Goal: Transaction & Acquisition: Download file/media

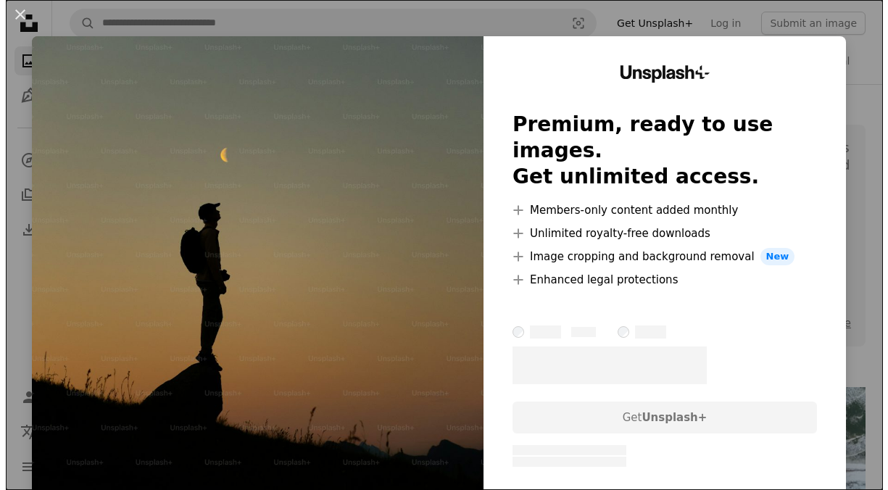
scroll to position [370, 0]
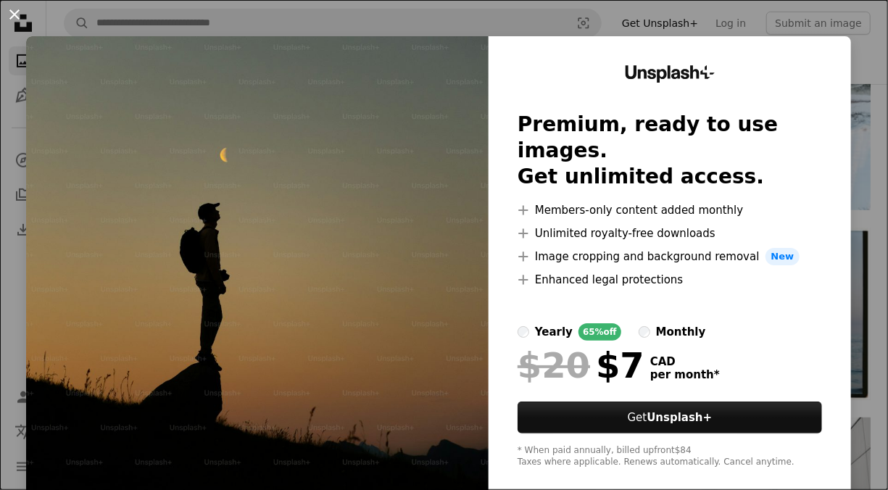
click at [21, 10] on button "An X shape" at bounding box center [14, 14] width 17 height 17
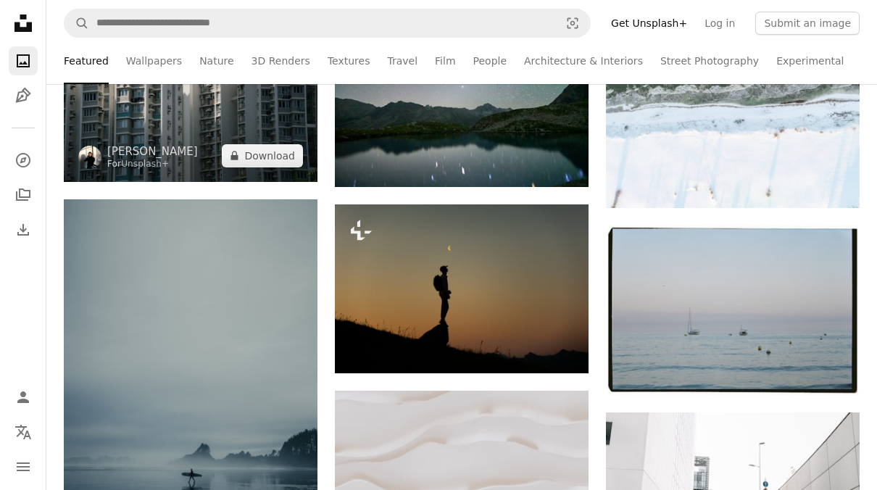
click at [141, 115] on img at bounding box center [191, 99] width 254 height 165
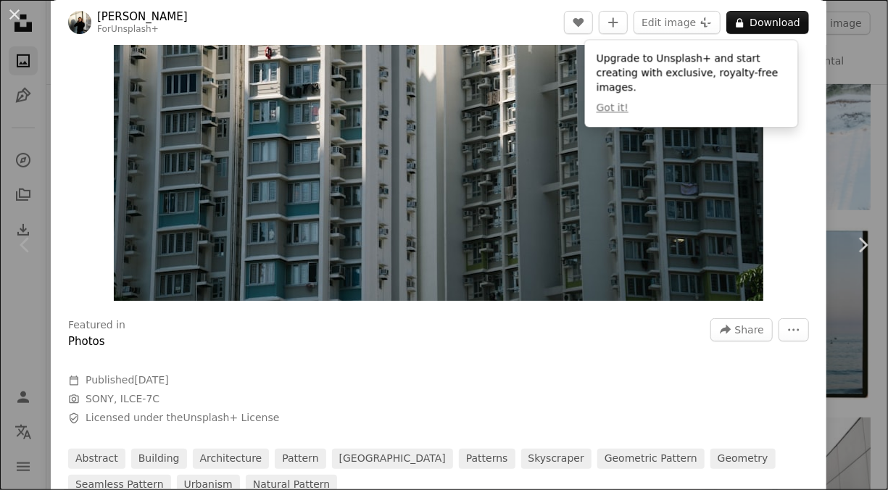
scroll to position [184, 0]
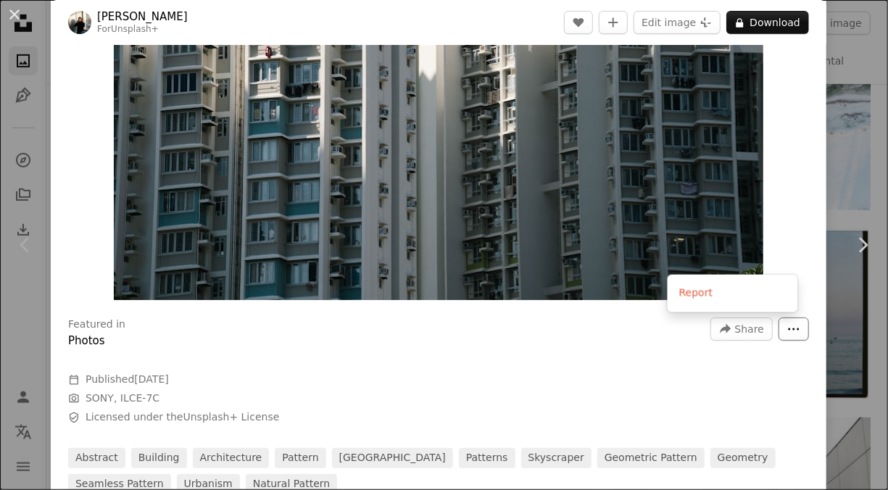
click at [787, 327] on icon "More Actions" at bounding box center [793, 329] width 13 height 13
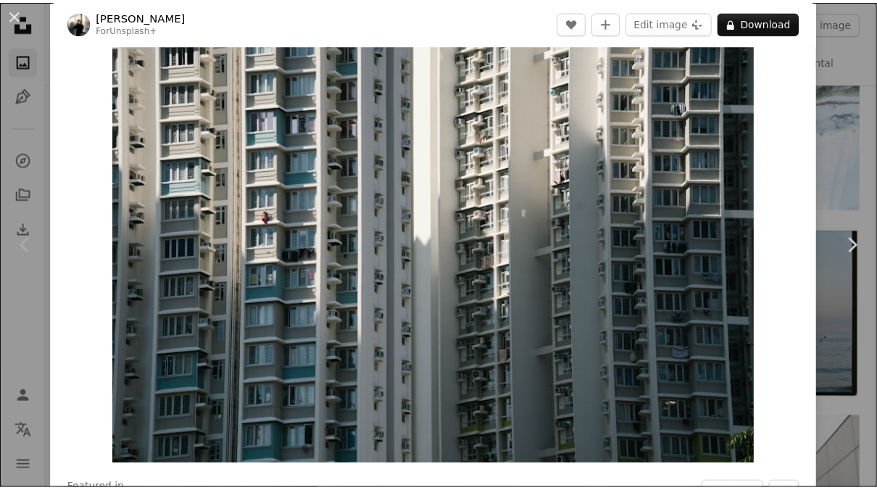
scroll to position [9, 0]
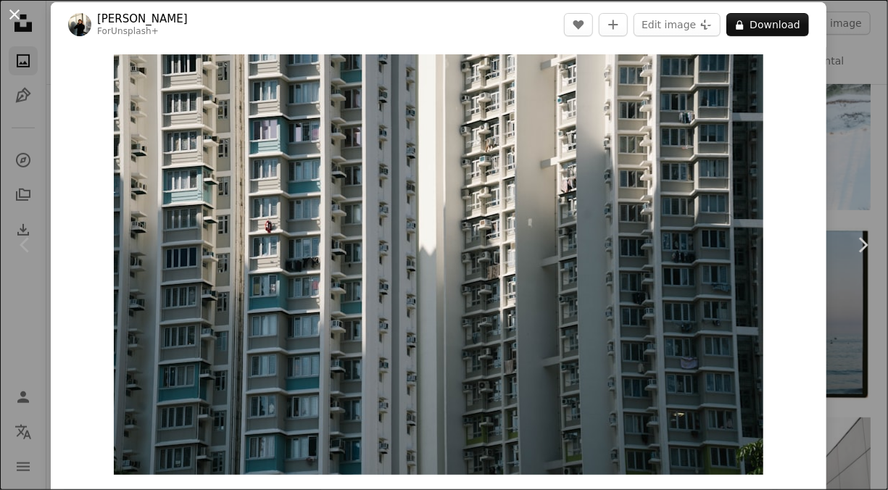
click at [12, 12] on button "An X shape" at bounding box center [14, 14] width 17 height 17
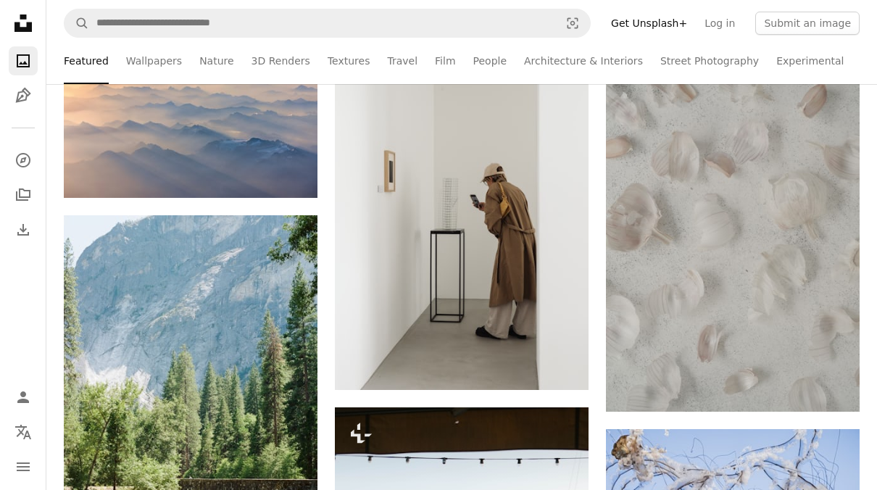
scroll to position [1127, 0]
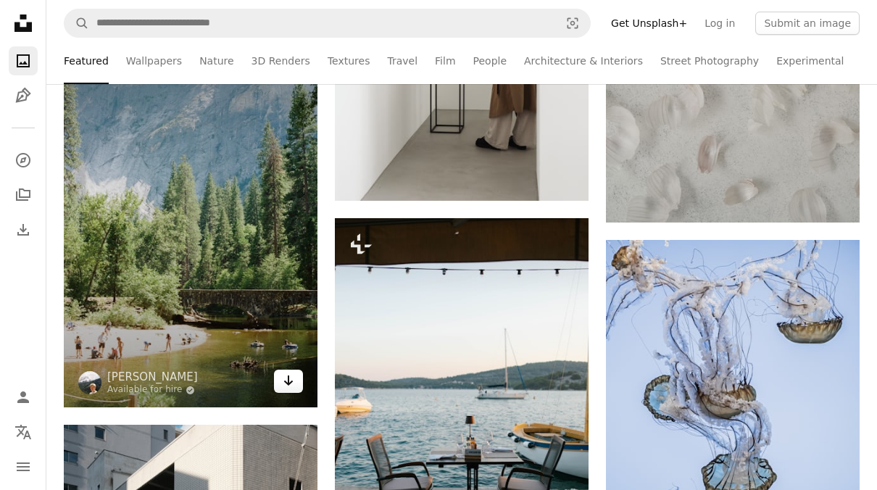
click at [285, 380] on icon "Arrow pointing down" at bounding box center [289, 380] width 12 height 17
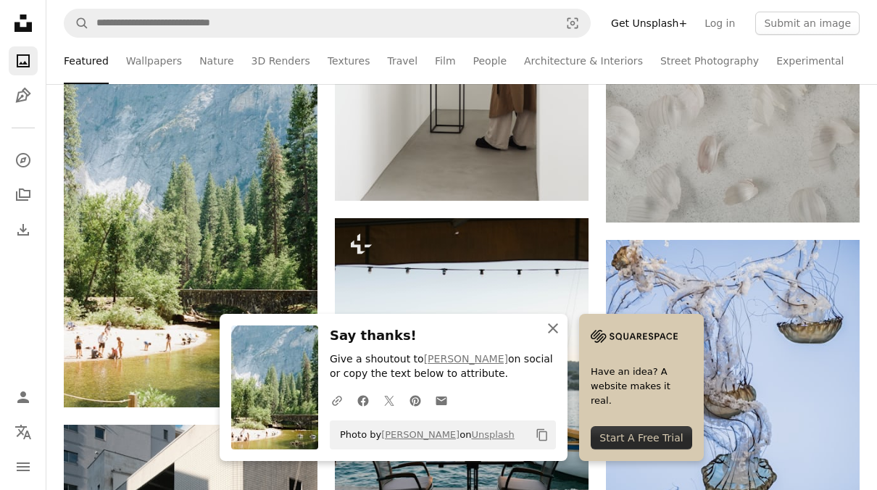
click at [553, 326] on icon "An X shape" at bounding box center [552, 328] width 17 height 17
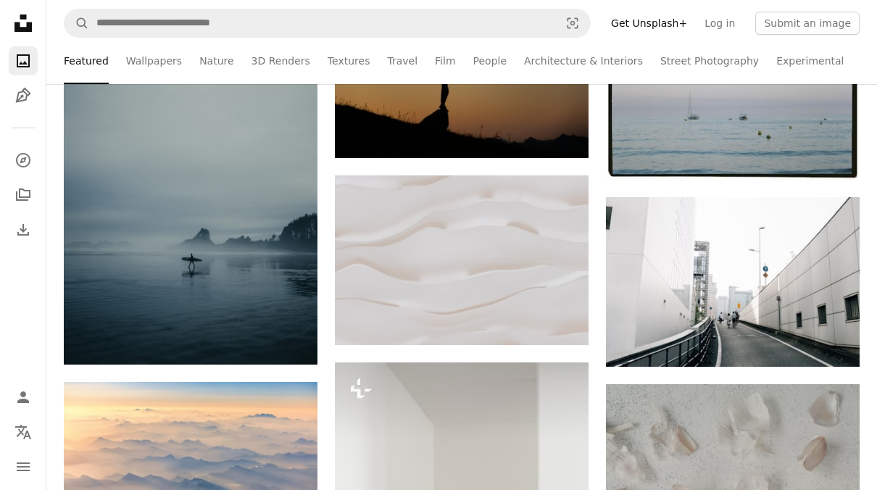
scroll to position [549, 0]
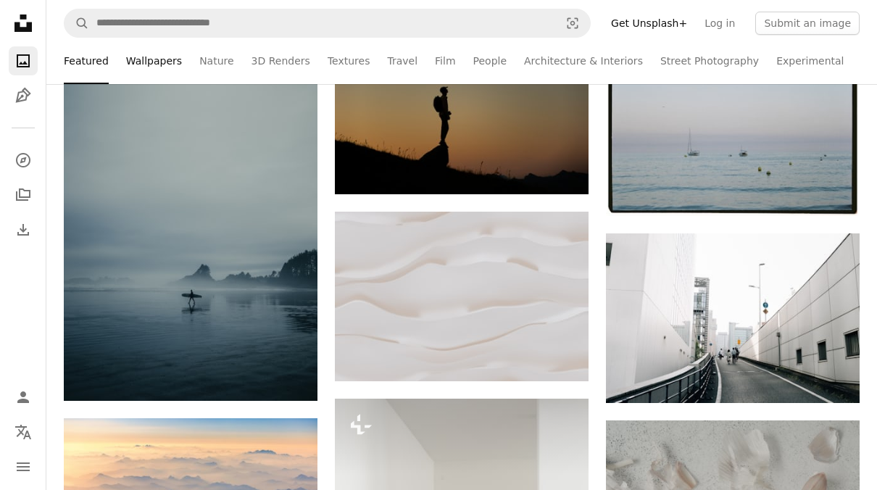
click at [167, 59] on link "Wallpapers" at bounding box center [154, 61] width 56 height 46
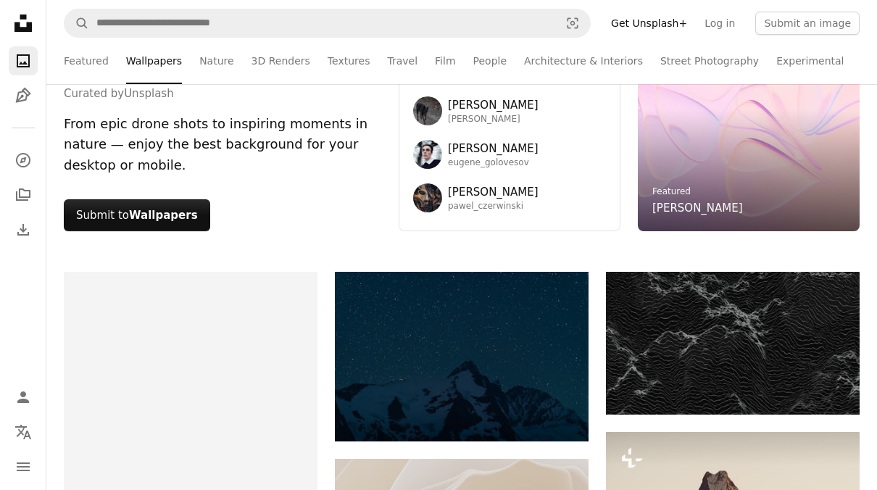
scroll to position [74, 0]
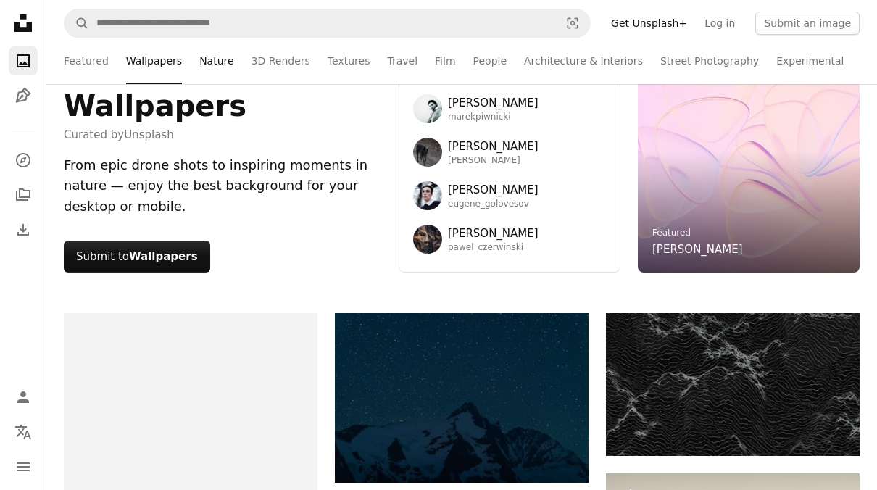
click at [214, 55] on link "Nature" at bounding box center [216, 61] width 34 height 46
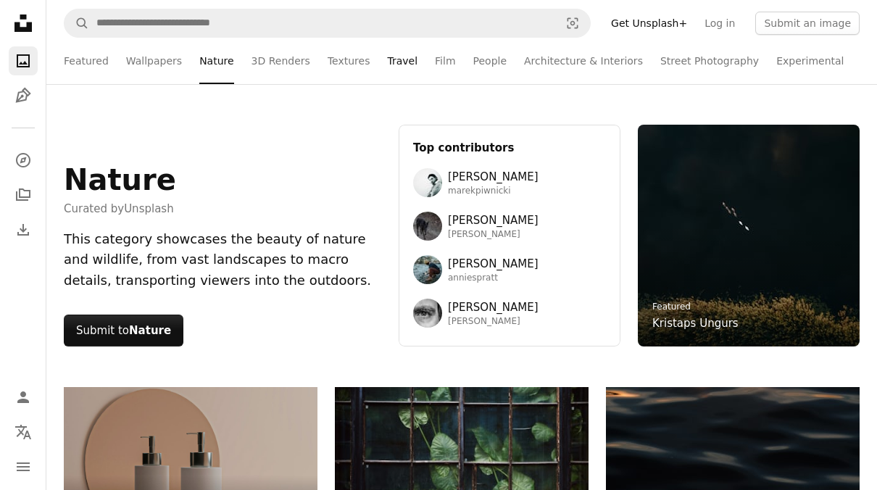
click at [387, 65] on link "Travel" at bounding box center [402, 61] width 30 height 46
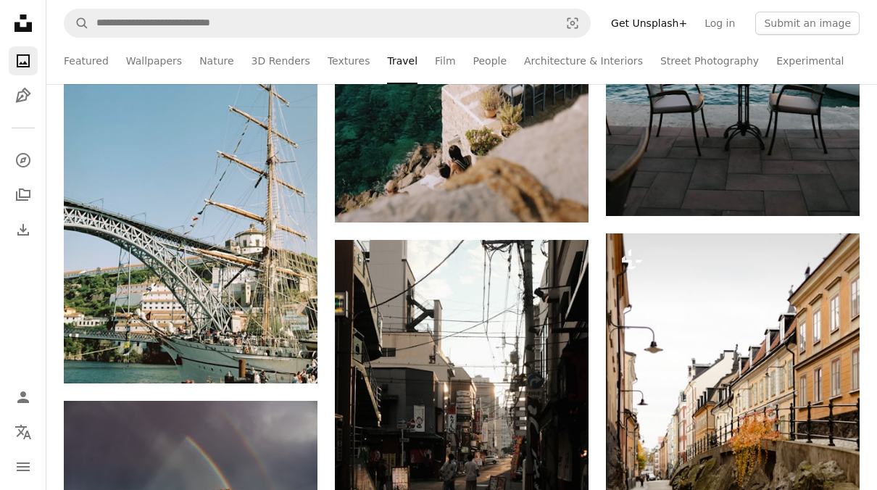
scroll to position [942, 0]
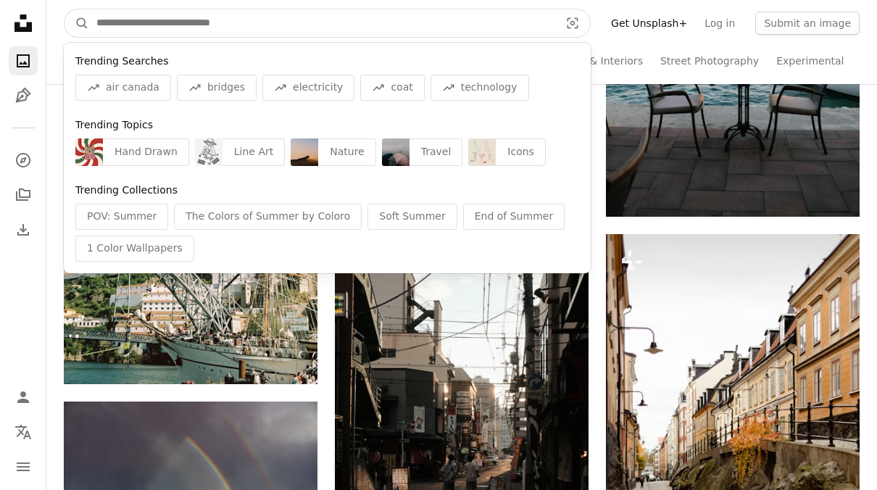
click at [243, 34] on input "Find visuals sitewide" at bounding box center [322, 23] width 466 height 28
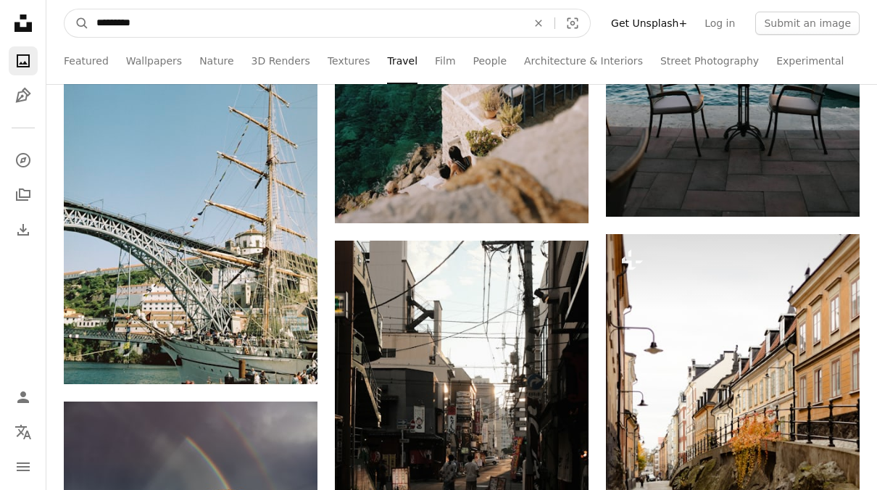
type input "*********"
click at [65, 9] on button "A magnifying glass" at bounding box center [77, 23] width 25 height 28
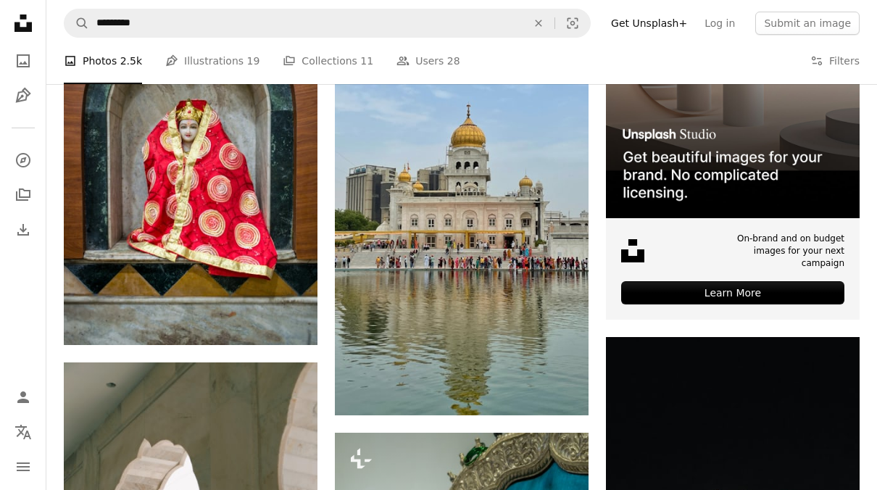
scroll to position [391, 0]
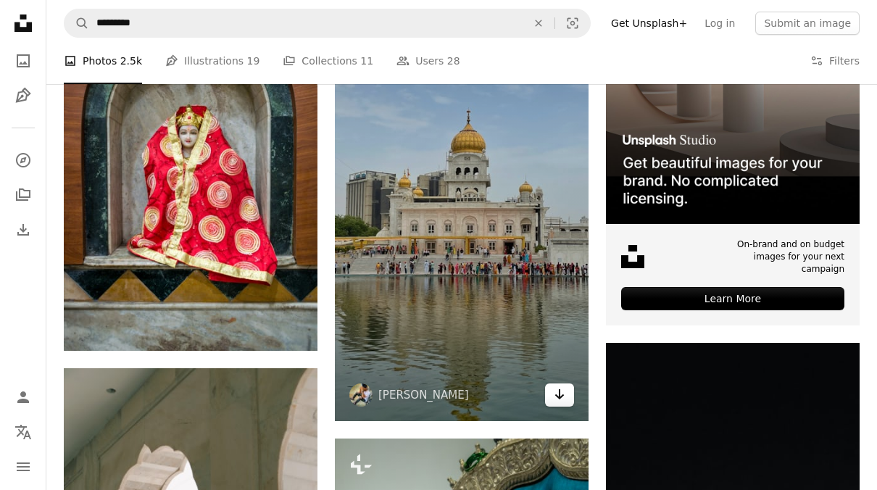
click at [559, 399] on icon "Download" at bounding box center [559, 394] width 9 height 10
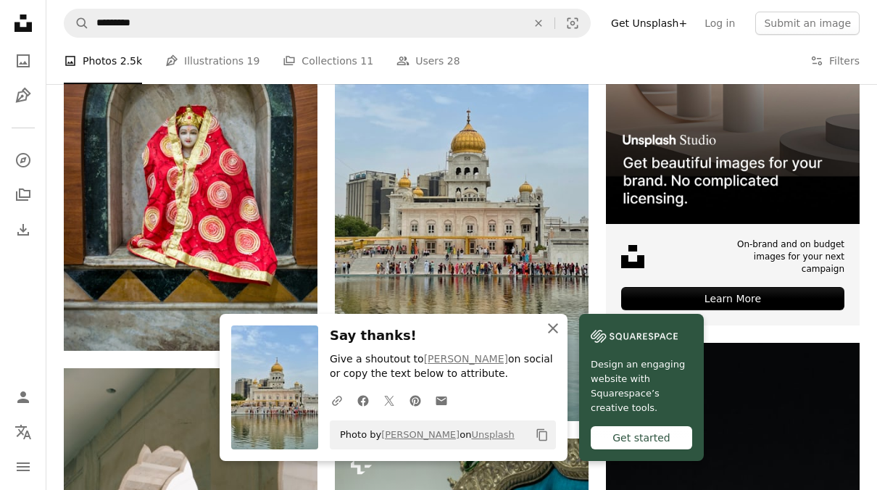
click at [552, 331] on icon "An X shape" at bounding box center [552, 328] width 17 height 17
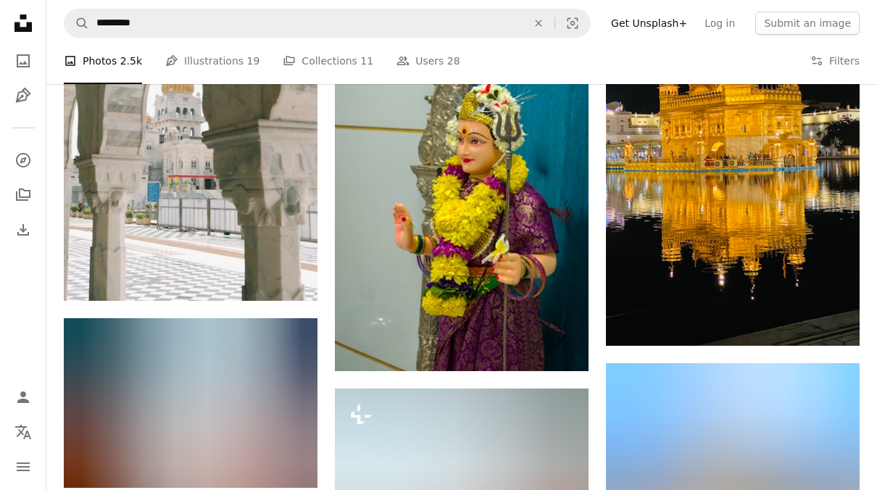
scroll to position [844, 0]
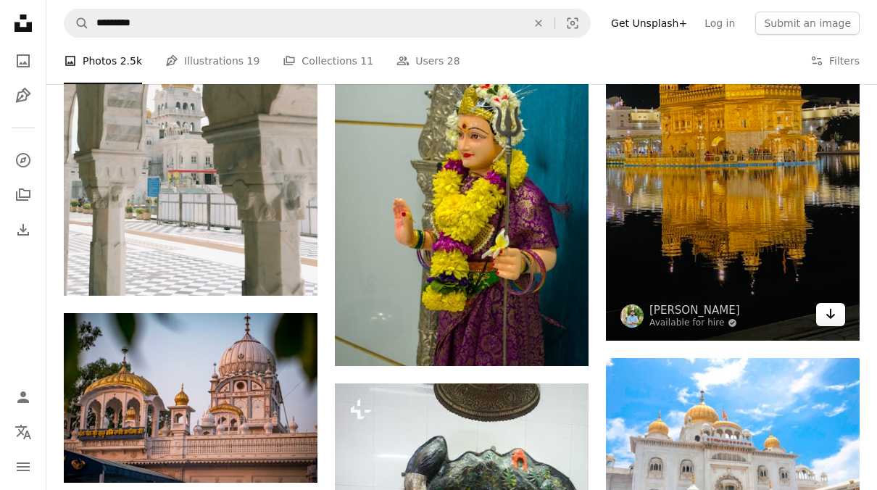
click at [827, 319] on icon "Arrow pointing down" at bounding box center [831, 313] width 12 height 17
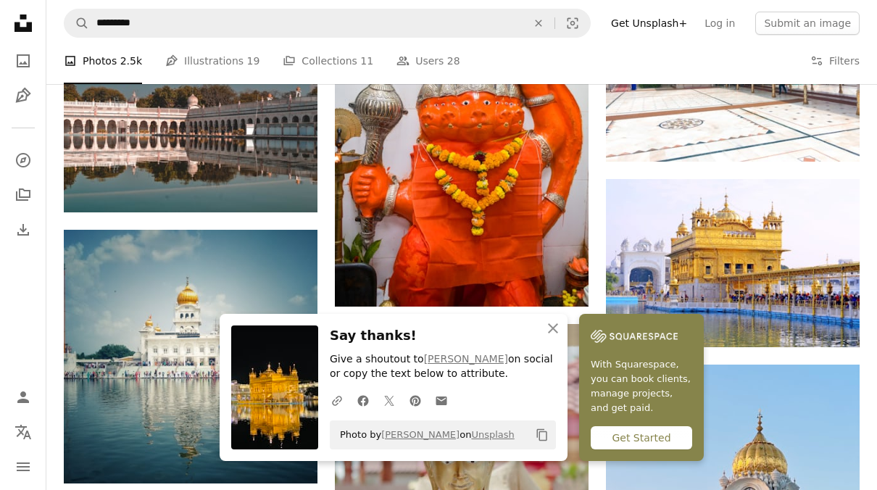
scroll to position [1361, 0]
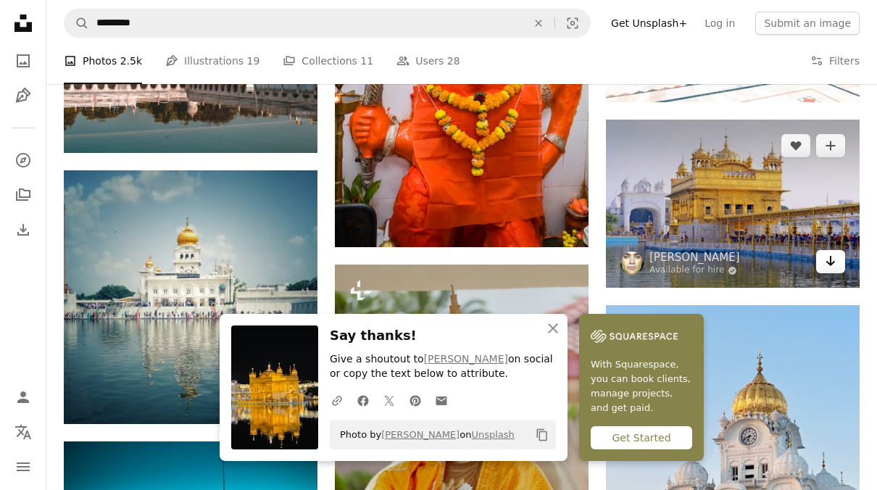
click at [826, 267] on icon "Arrow pointing down" at bounding box center [831, 260] width 12 height 17
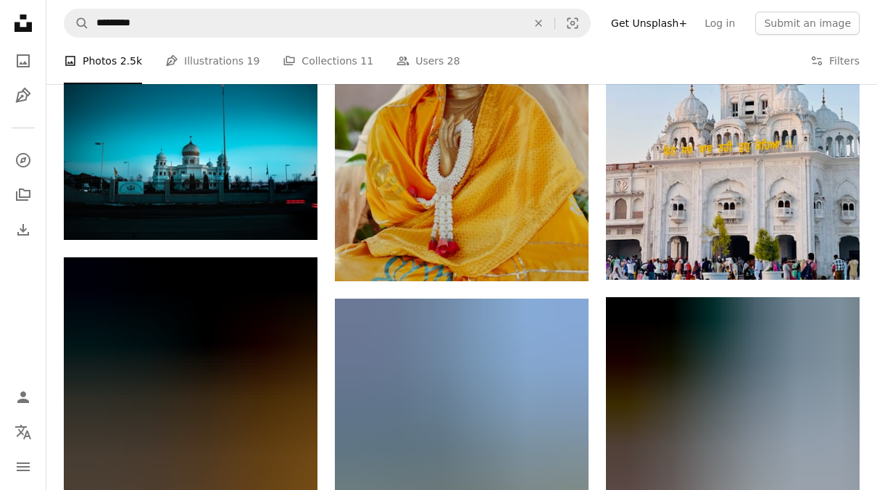
scroll to position [1728, 0]
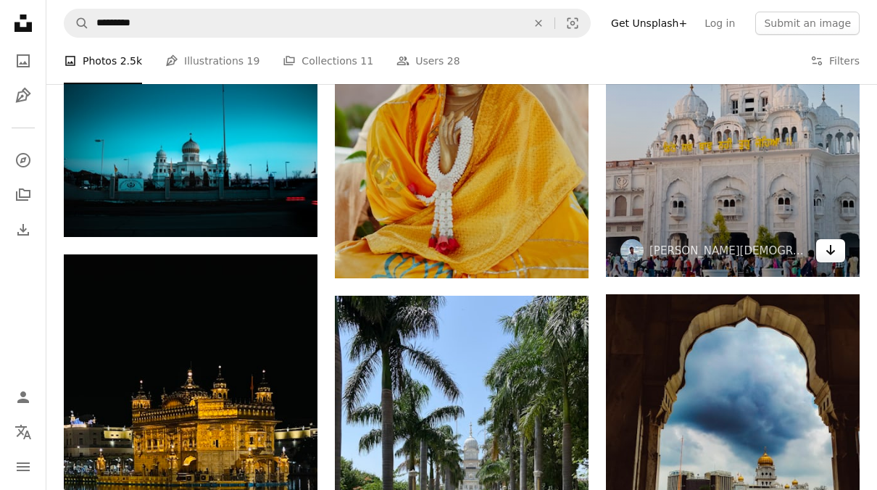
click at [831, 255] on icon "Arrow pointing down" at bounding box center [831, 249] width 12 height 17
